Goal: Information Seeking & Learning: Learn about a topic

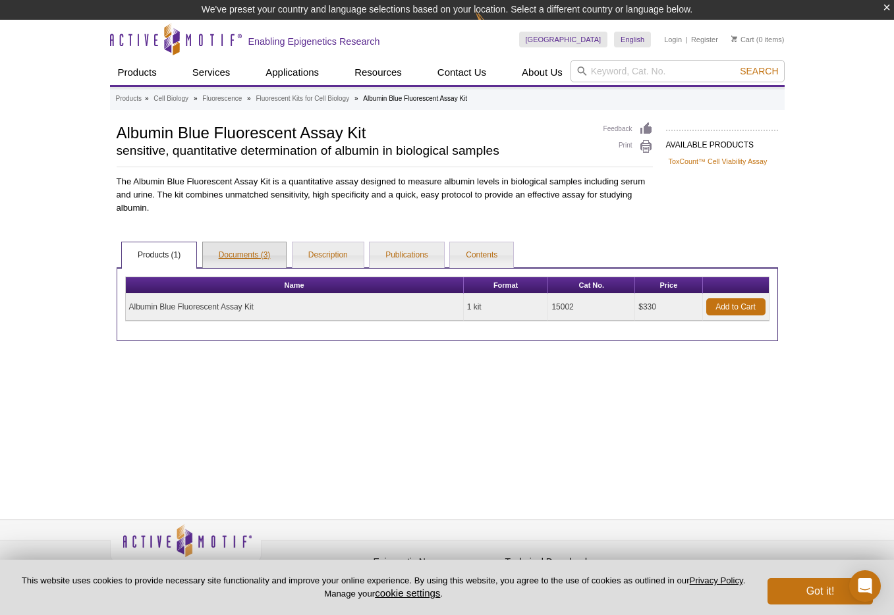
click at [261, 254] on link "Documents (3)" at bounding box center [245, 255] width 84 height 26
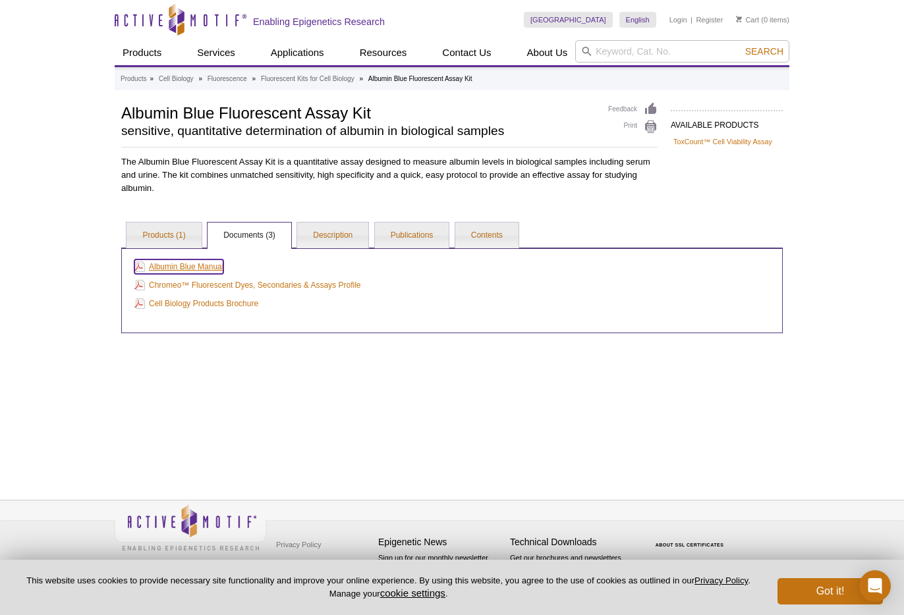
click at [208, 264] on link "Albumin Blue Manual" at bounding box center [178, 267] width 89 height 14
click at [351, 236] on link "Description" at bounding box center [332, 236] width 71 height 26
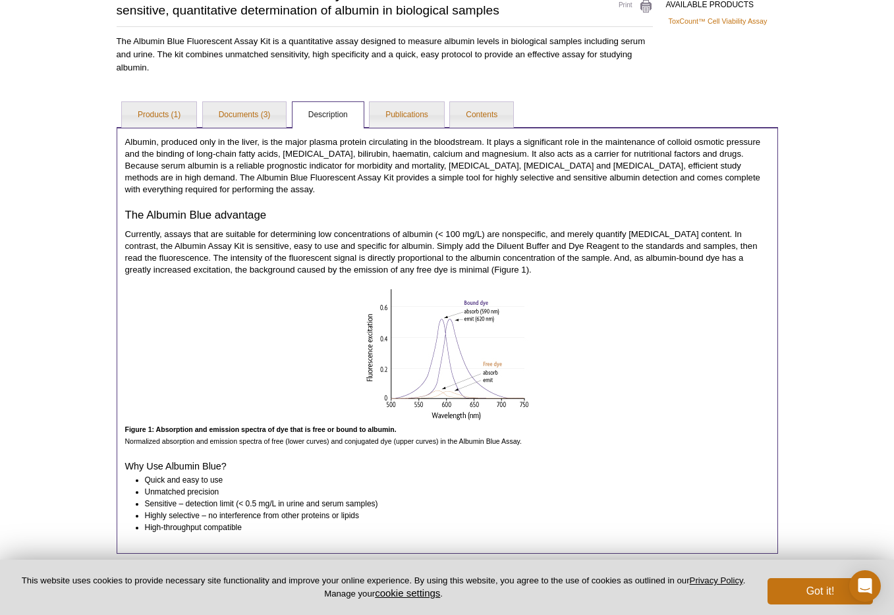
scroll to position [204, 0]
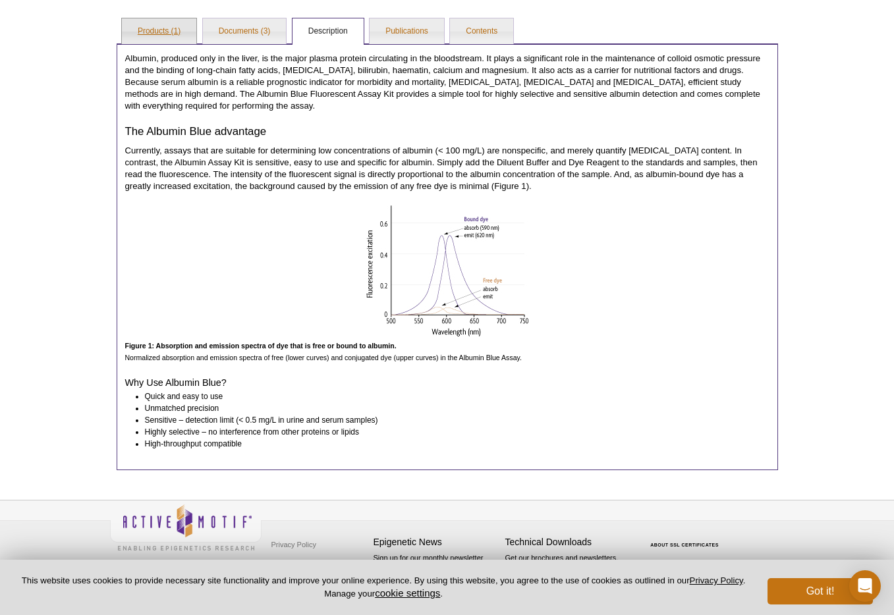
click at [177, 34] on link "Products (1)" at bounding box center [159, 31] width 74 height 26
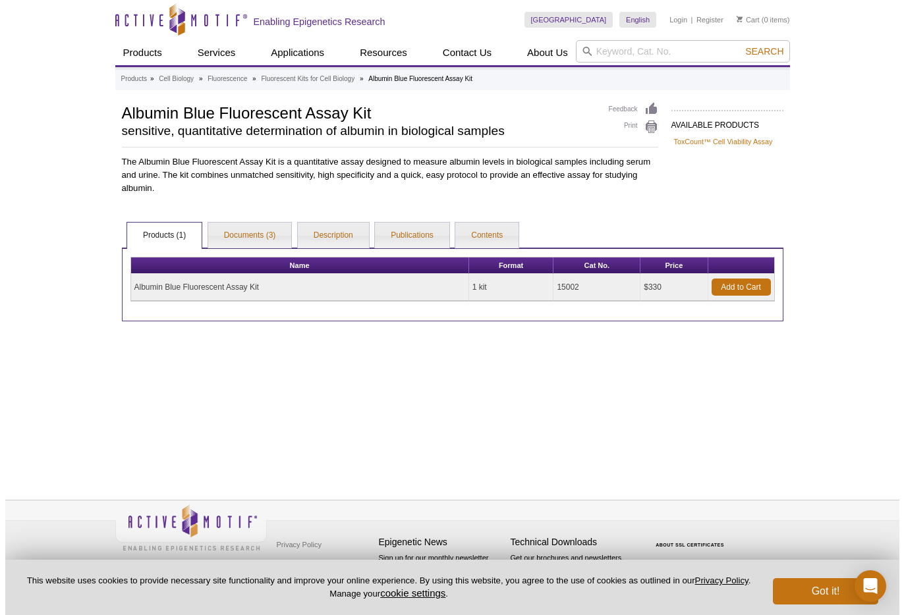
scroll to position [0, 0]
click at [192, 283] on td "Albumin Blue Fluorescent Assay Kit" at bounding box center [299, 287] width 338 height 27
click at [192, 289] on td "Albumin Blue Fluorescent Assay Kit" at bounding box center [299, 287] width 338 height 27
click at [502, 238] on link "Contents" at bounding box center [486, 236] width 63 height 26
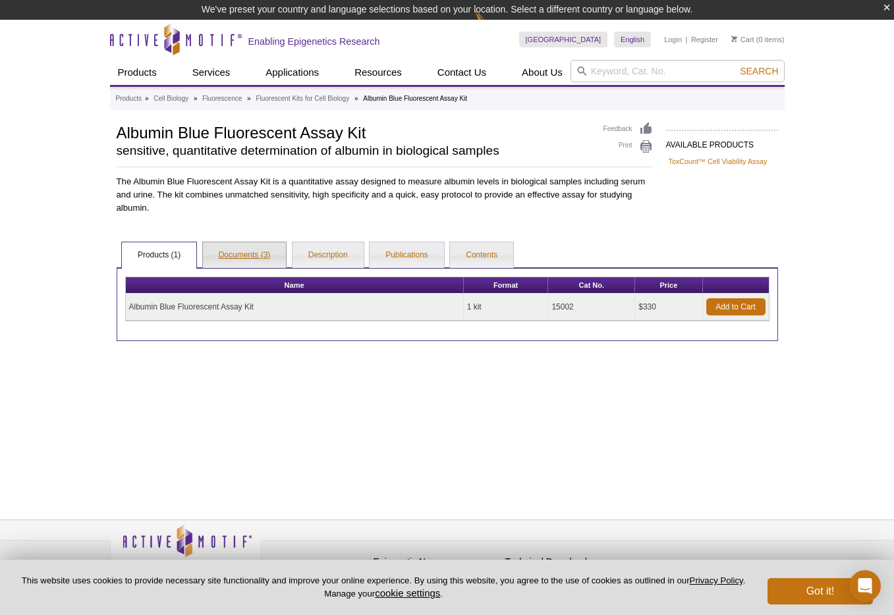
click at [248, 256] on link "Documents (3)" at bounding box center [245, 255] width 84 height 26
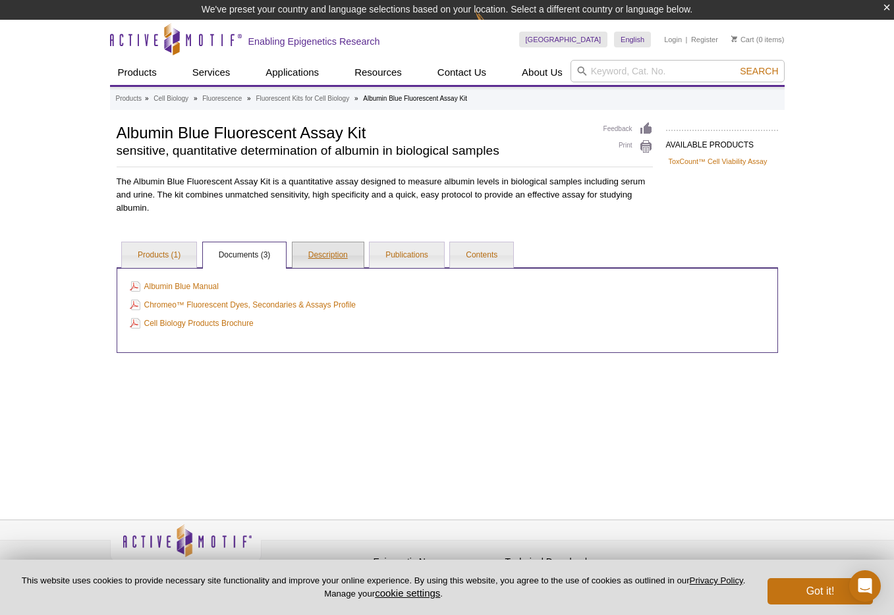
click at [307, 254] on link "Description" at bounding box center [328, 255] width 71 height 26
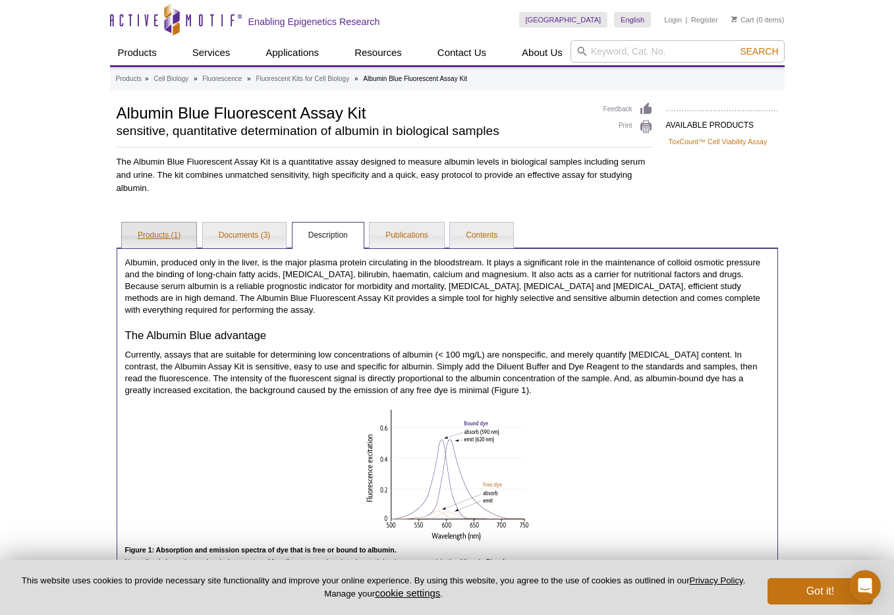
click at [169, 246] on link "Products (1)" at bounding box center [159, 236] width 74 height 26
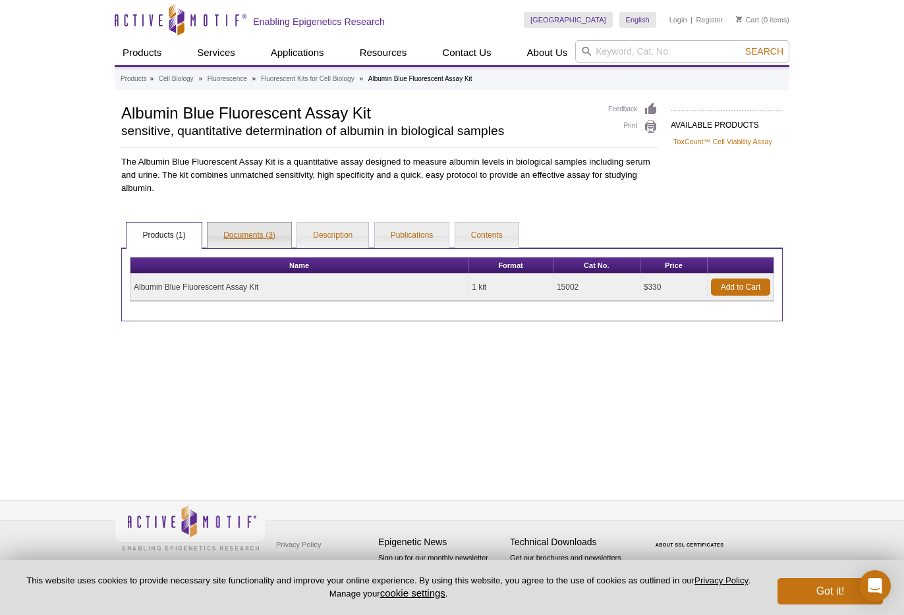
click at [268, 227] on link "Documents (3)" at bounding box center [250, 236] width 84 height 26
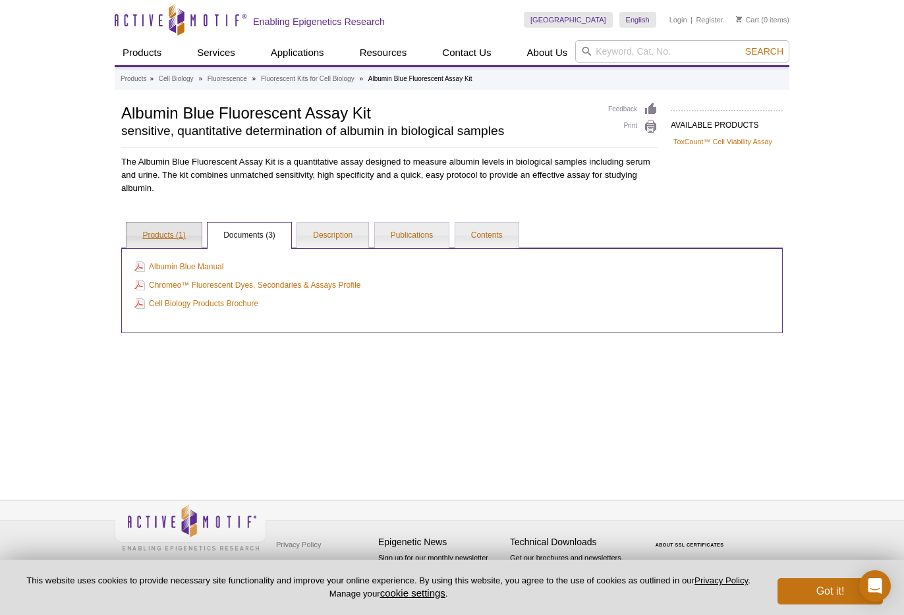
click at [167, 224] on link "Products (1)" at bounding box center [164, 236] width 74 height 26
